Goal: Information Seeking & Learning: Learn about a topic

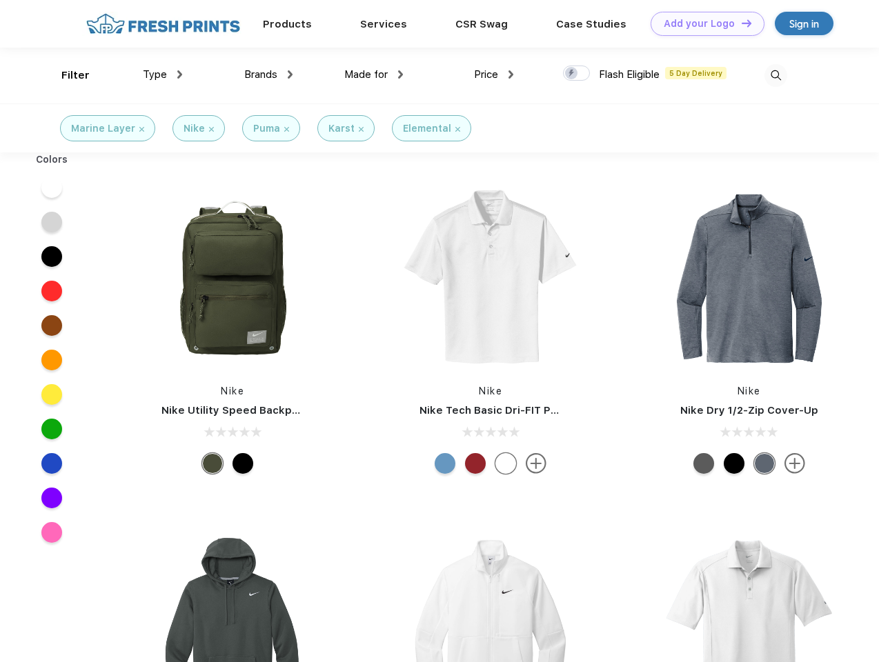
click at [702, 23] on link "Add your Logo Design Tool" at bounding box center [707, 24] width 114 height 24
click at [0, 0] on div "Design Tool" at bounding box center [0, 0] width 0 height 0
click at [740, 23] on link "Add your Logo Design Tool" at bounding box center [707, 24] width 114 height 24
click at [66, 75] on div "Filter" at bounding box center [75, 76] width 28 height 16
click at [163, 74] on span "Type" at bounding box center [155, 74] width 24 height 12
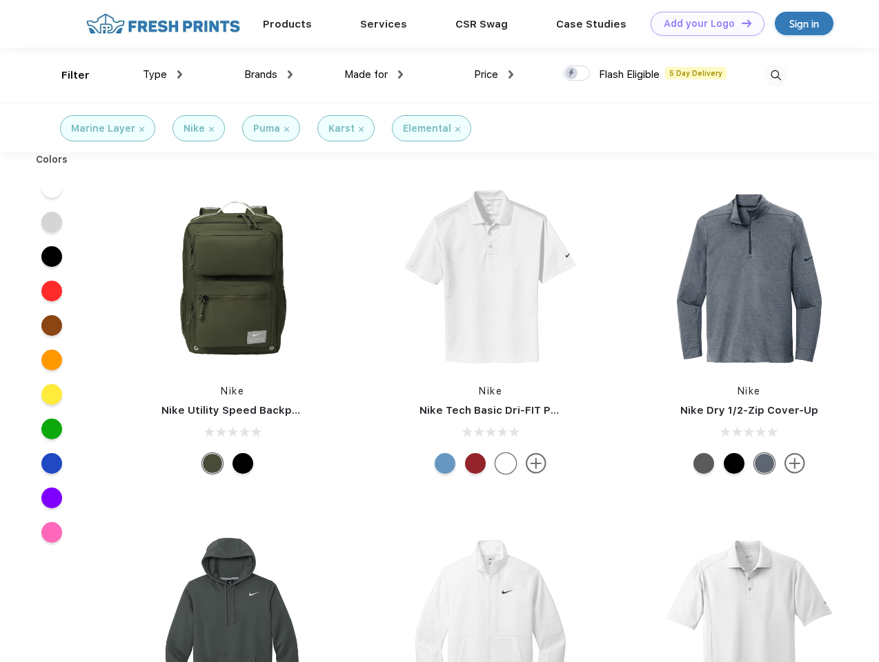
click at [268, 74] on span "Brands" at bounding box center [260, 74] width 33 height 12
click at [374, 74] on span "Made for" at bounding box center [365, 74] width 43 height 12
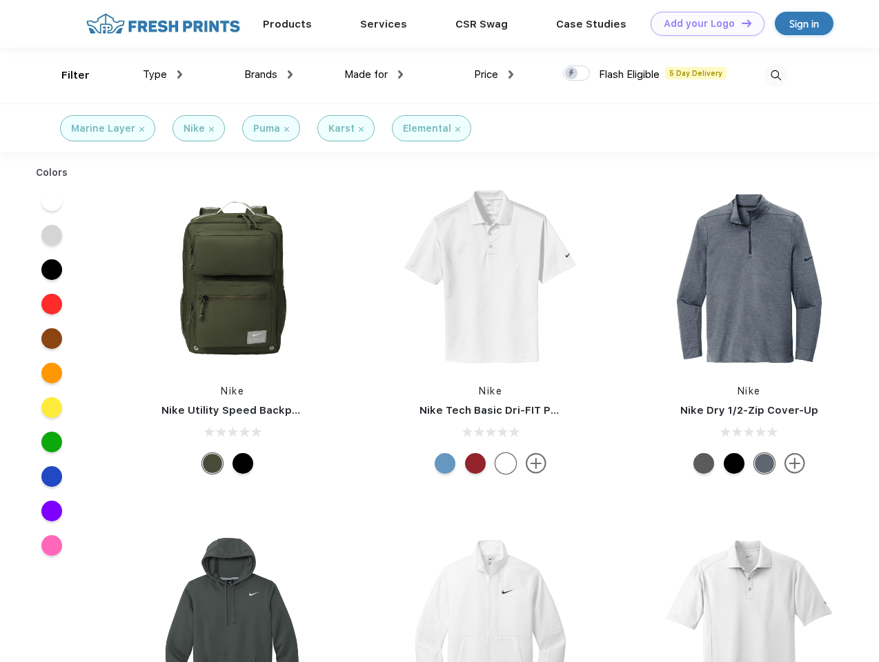
click at [494, 74] on span "Price" at bounding box center [486, 74] width 24 height 12
click at [577, 74] on div at bounding box center [576, 73] width 27 height 15
click at [572, 74] on input "checkbox" at bounding box center [567, 69] width 9 height 9
click at [775, 75] on img at bounding box center [775, 75] width 23 height 23
